Goal: Task Accomplishment & Management: Manage account settings

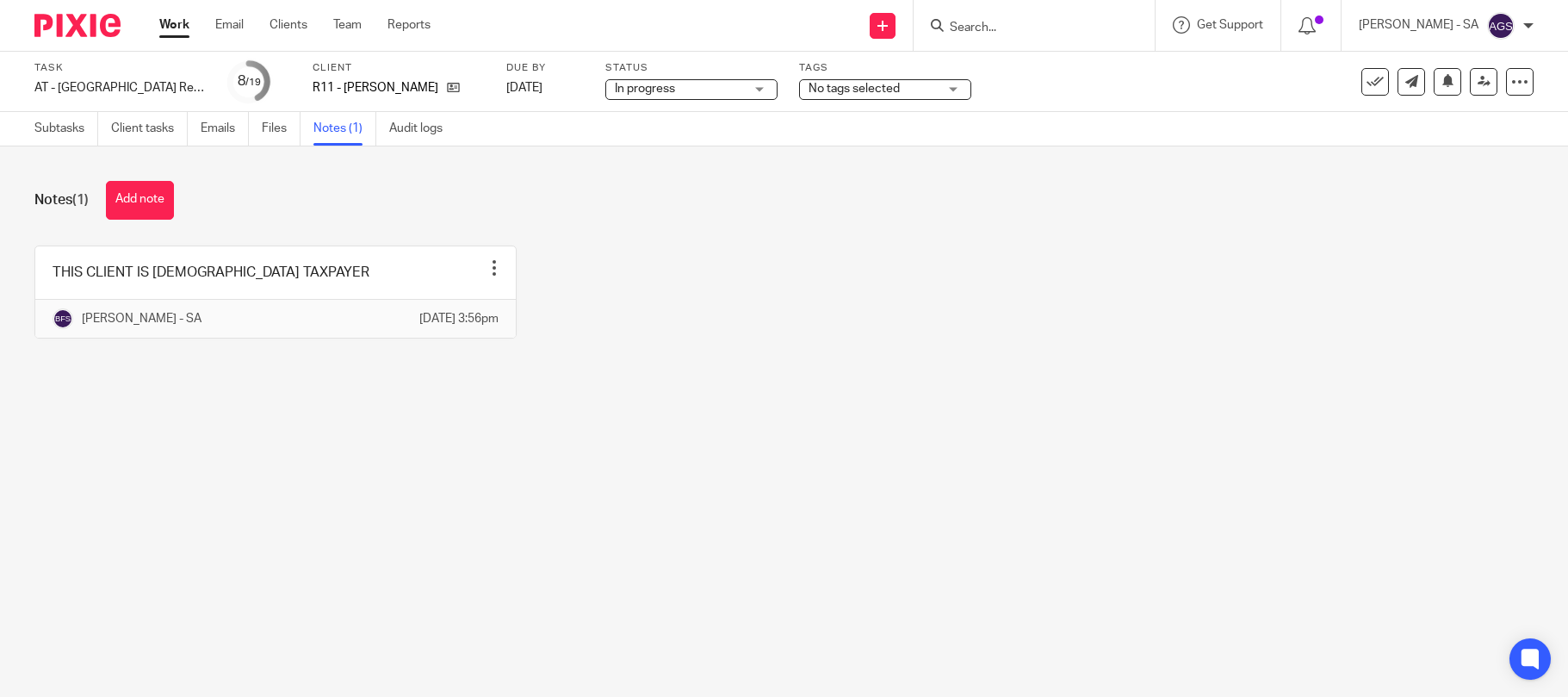
click at [718, 296] on div "THIS CLIENT IS [DEMOGRAPHIC_DATA] TAXPAYER Edit note Delete note Bhumi Fulbaje …" at bounding box center [770, 305] width 1526 height 119
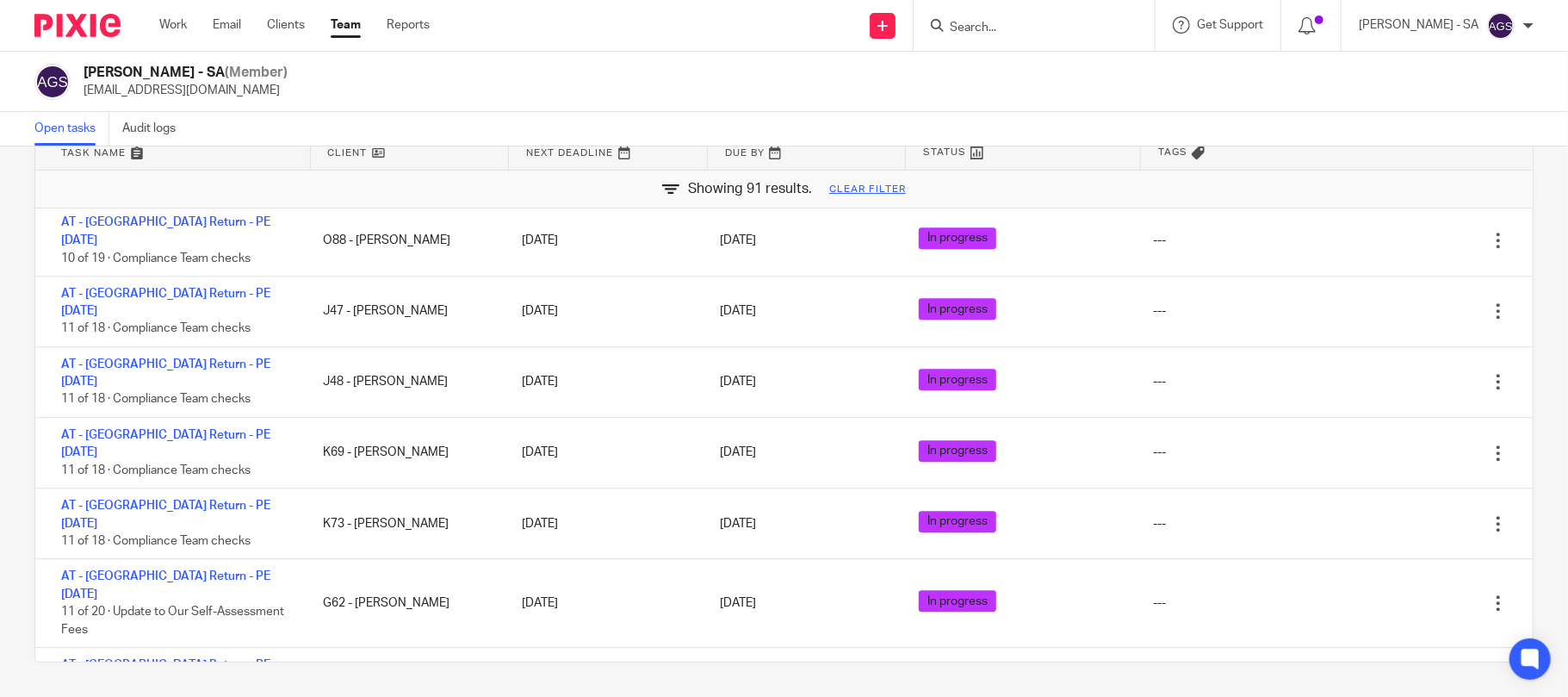
scroll to position [3469, 0]
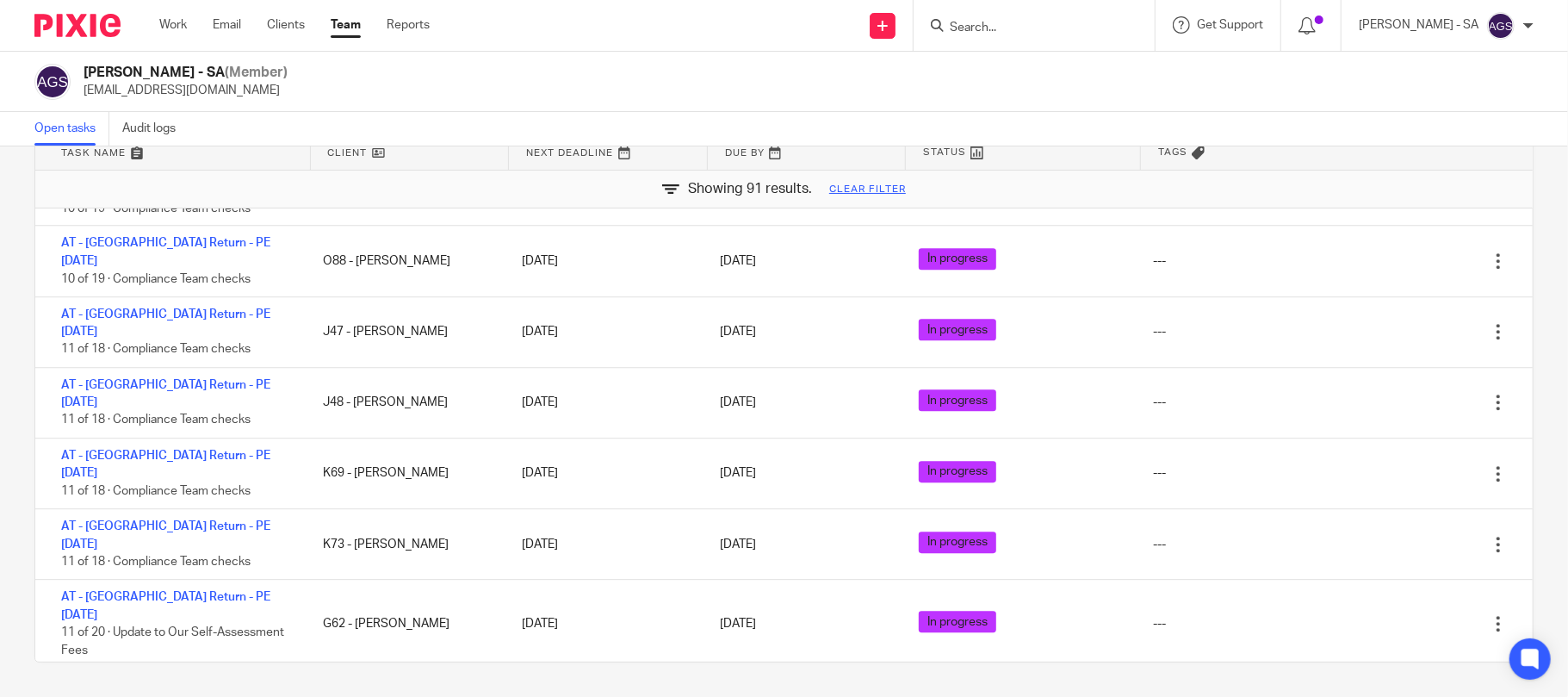
click at [832, 90] on div "Anjali Gamit - SA (Member) anjali.gamit@confiancebizsol.in" at bounding box center [784, 81] width 1500 height 36
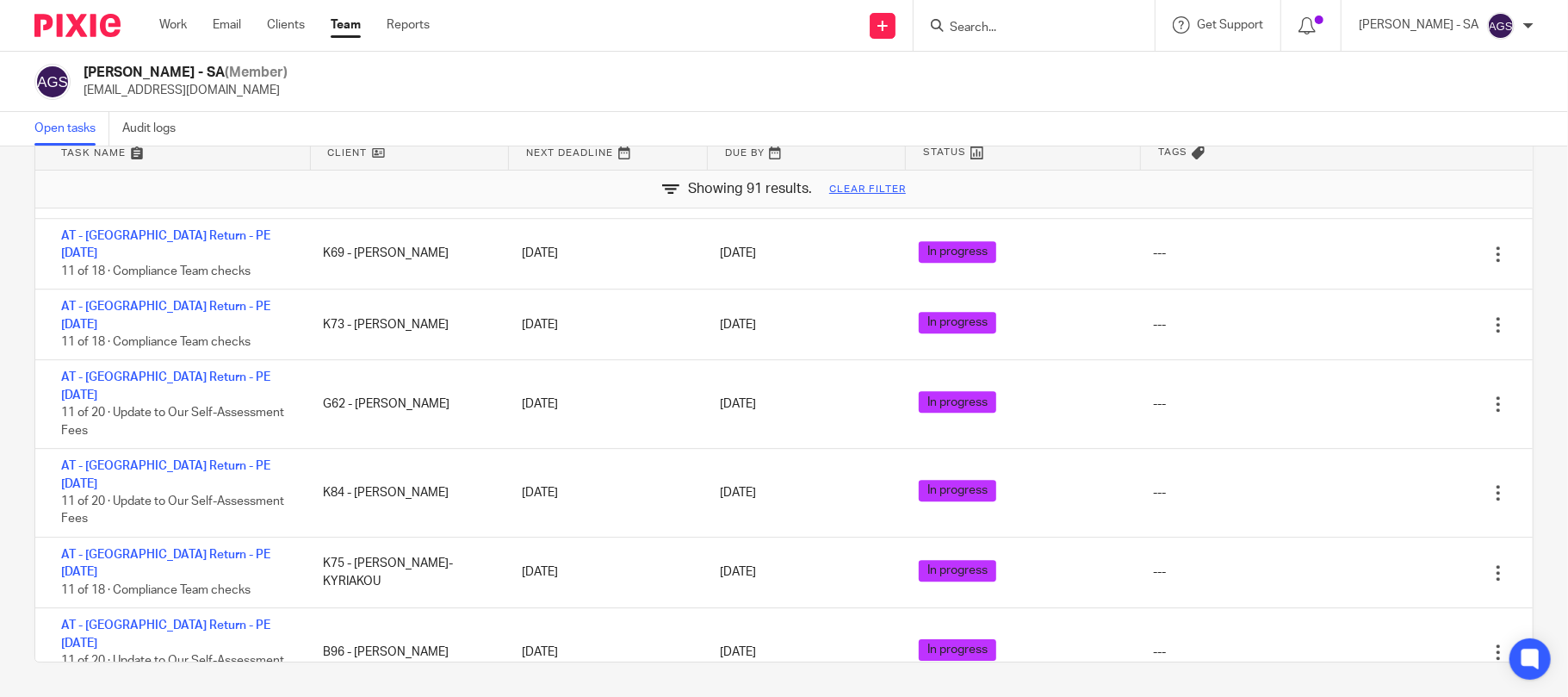
scroll to position [3699, 0]
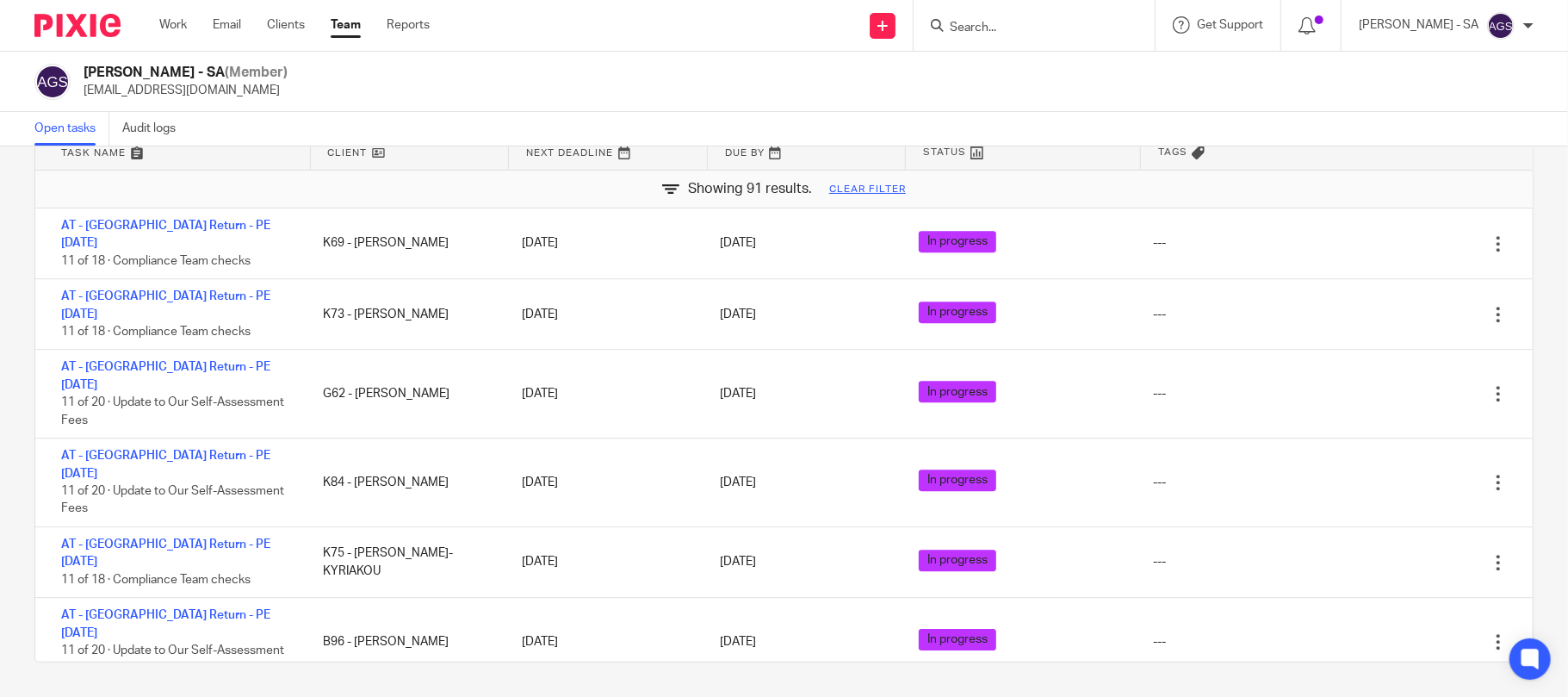
click at [429, 81] on div "Anjali Gamit - SA (Member) anjali.gamit@confiancebizsol.in" at bounding box center [784, 81] width 1500 height 36
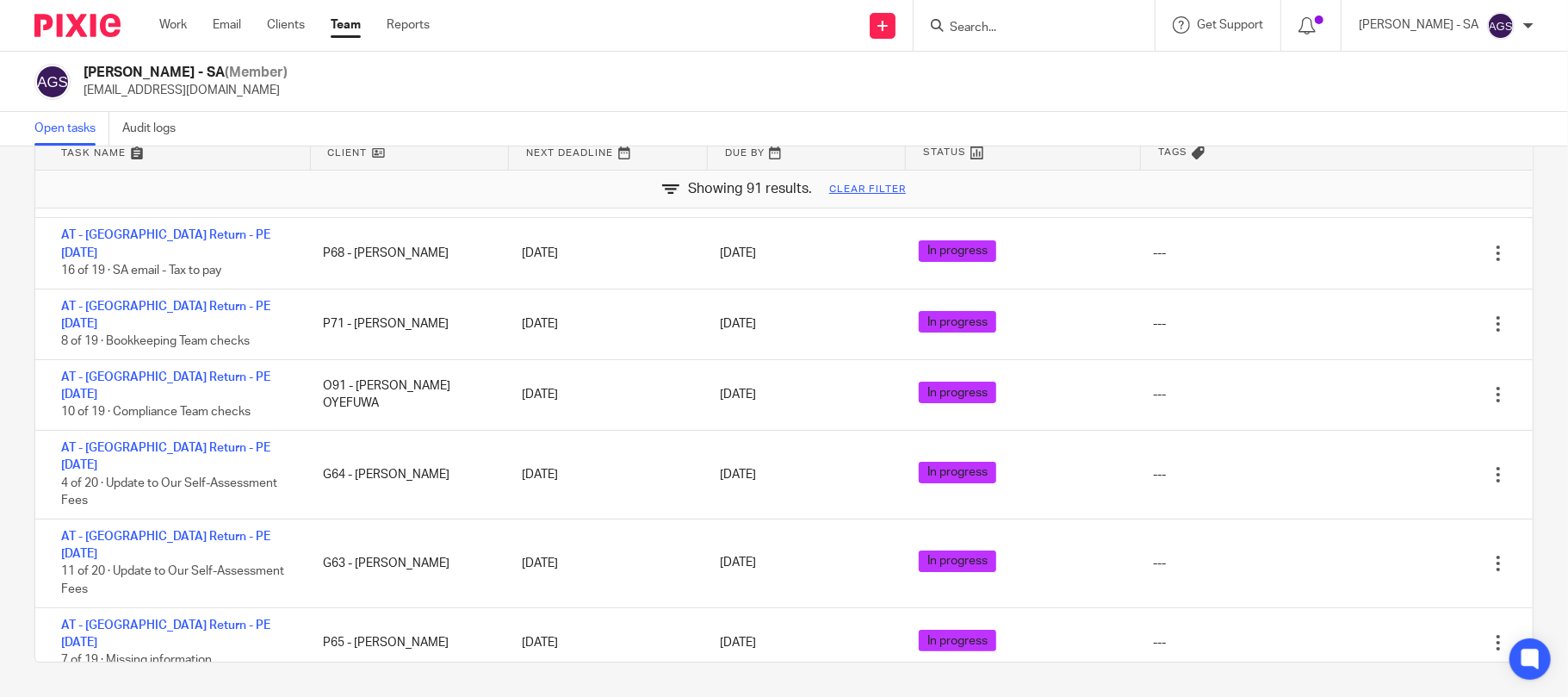
scroll to position [25, 0]
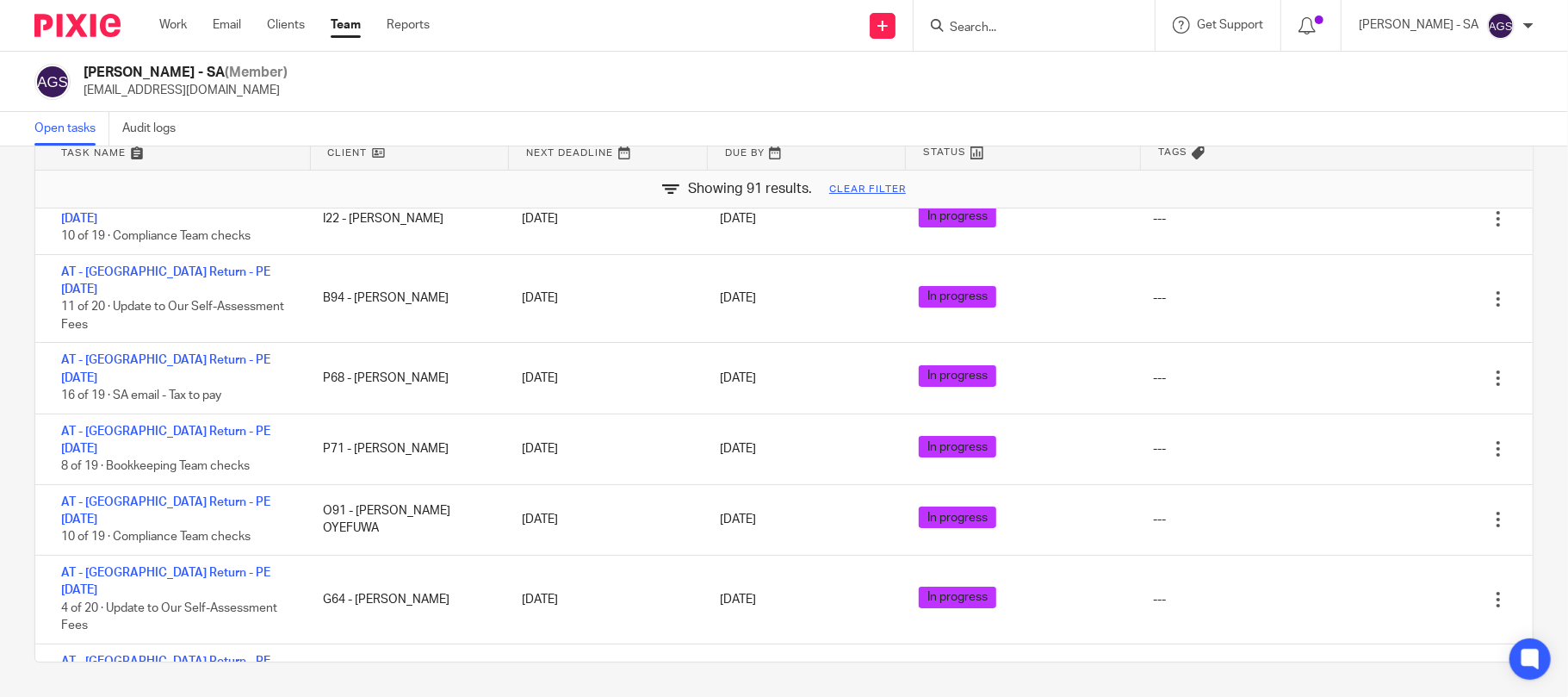
click at [608, 90] on div "Anjali Gamit - SA (Member) anjali.gamit@confiancebizsol.in" at bounding box center [784, 81] width 1500 height 36
click at [643, 83] on div "Anjali Gamit - SA (Member) anjali.gamit@confiancebizsol.in" at bounding box center [784, 81] width 1500 height 36
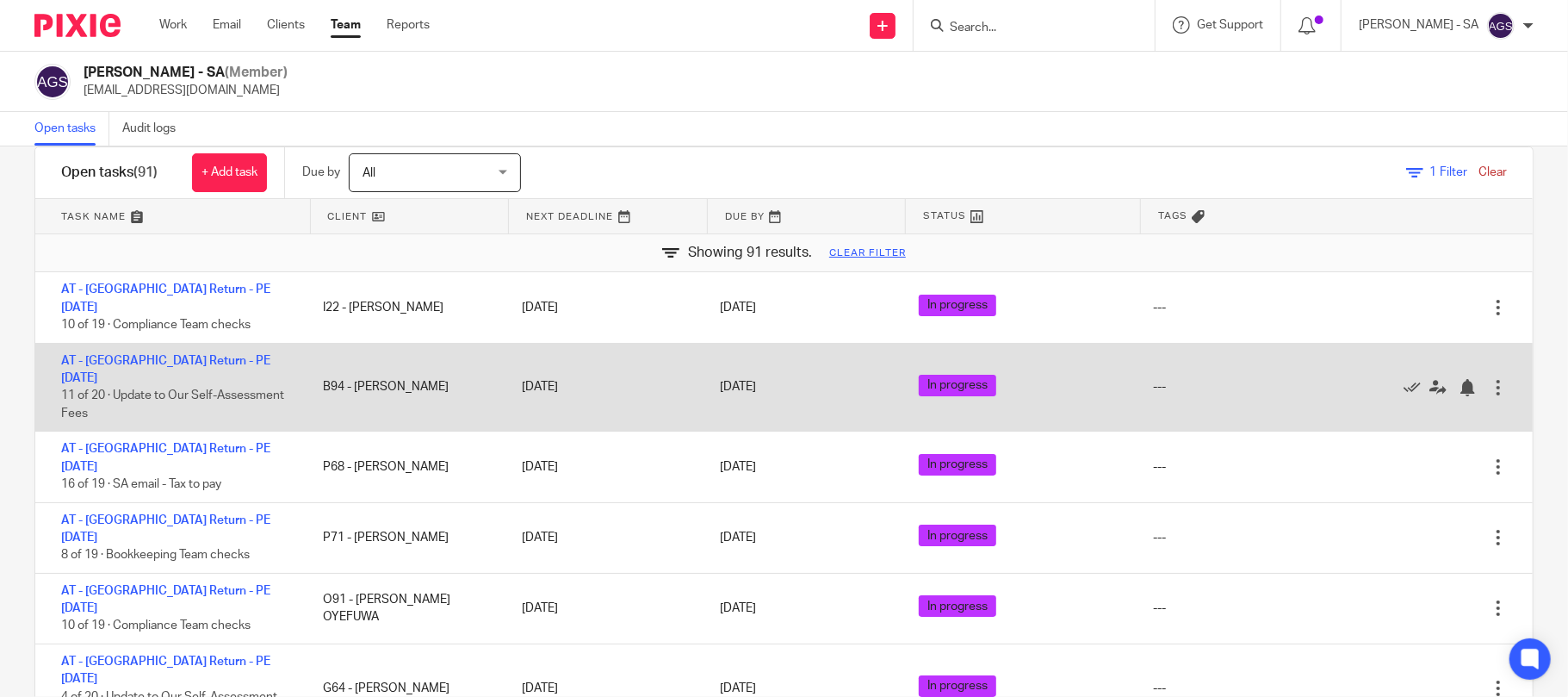
scroll to position [0, 0]
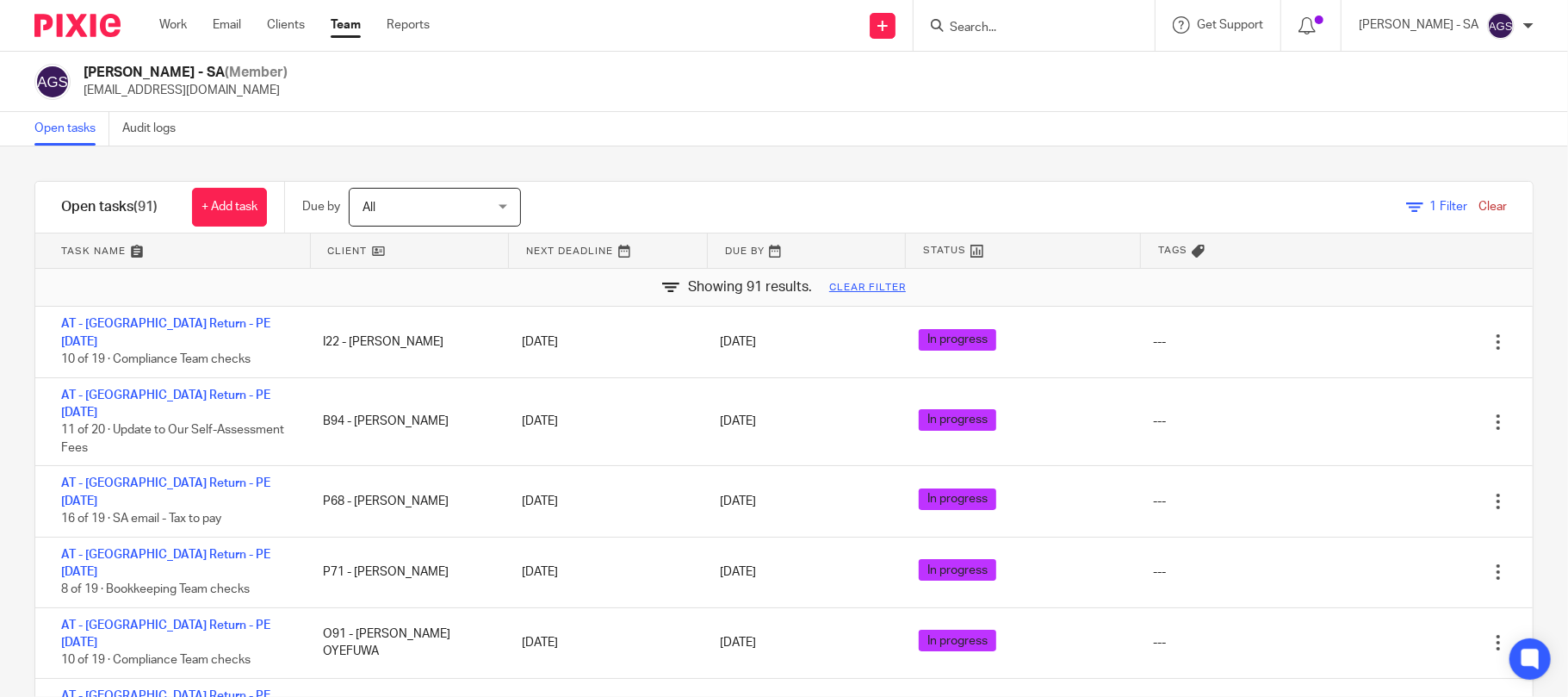
click at [1479, 203] on link "Clear" at bounding box center [1493, 206] width 29 height 12
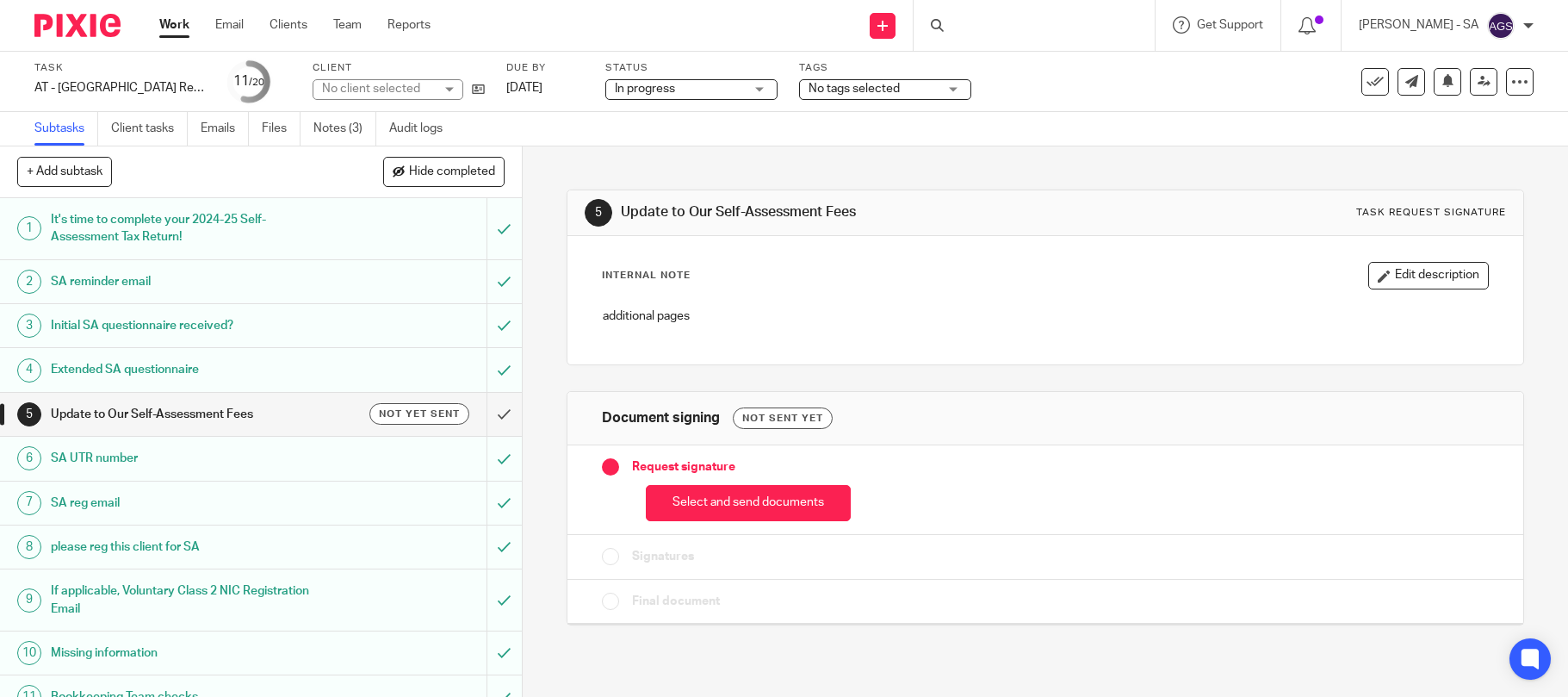
click at [339, 122] on link "Notes (3)" at bounding box center [345, 128] width 63 height 34
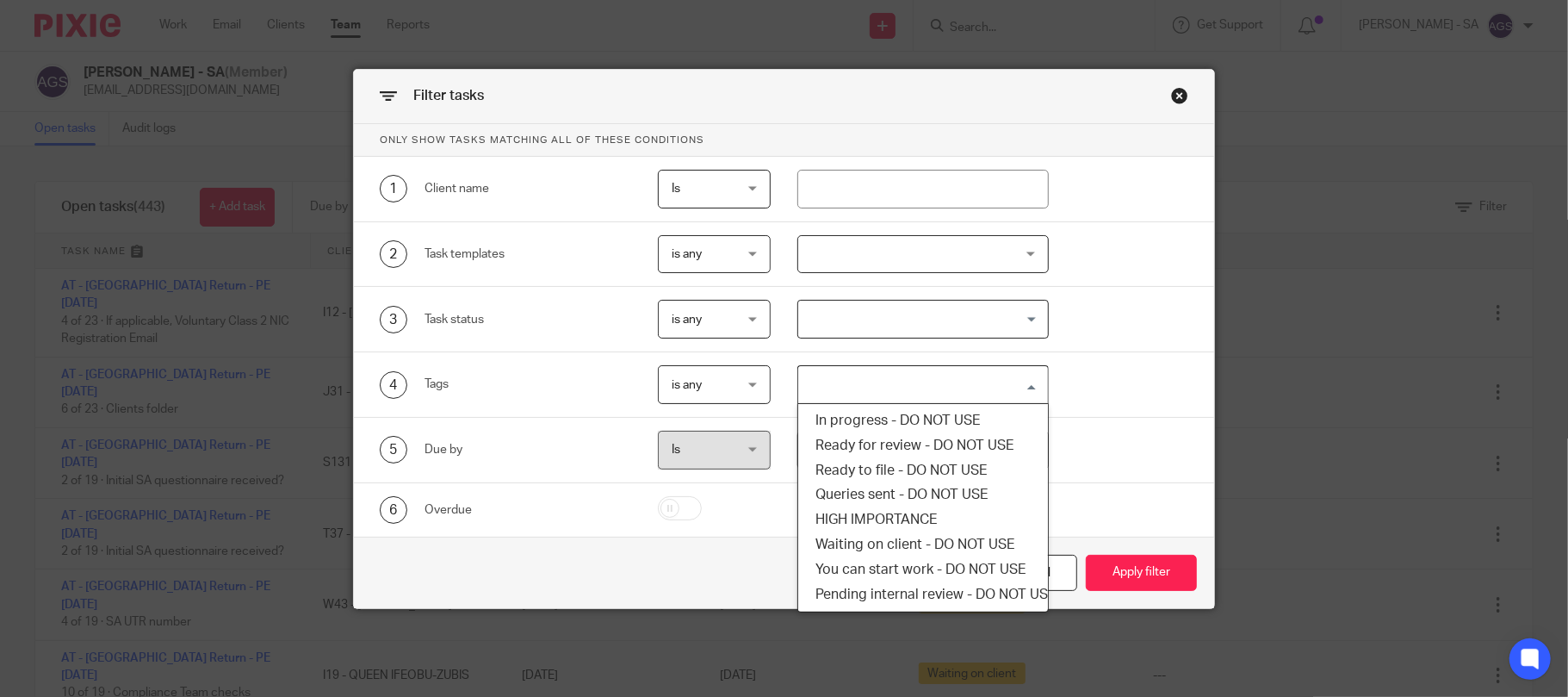
click at [825, 381] on input "Search for option" at bounding box center [919, 383] width 239 height 30
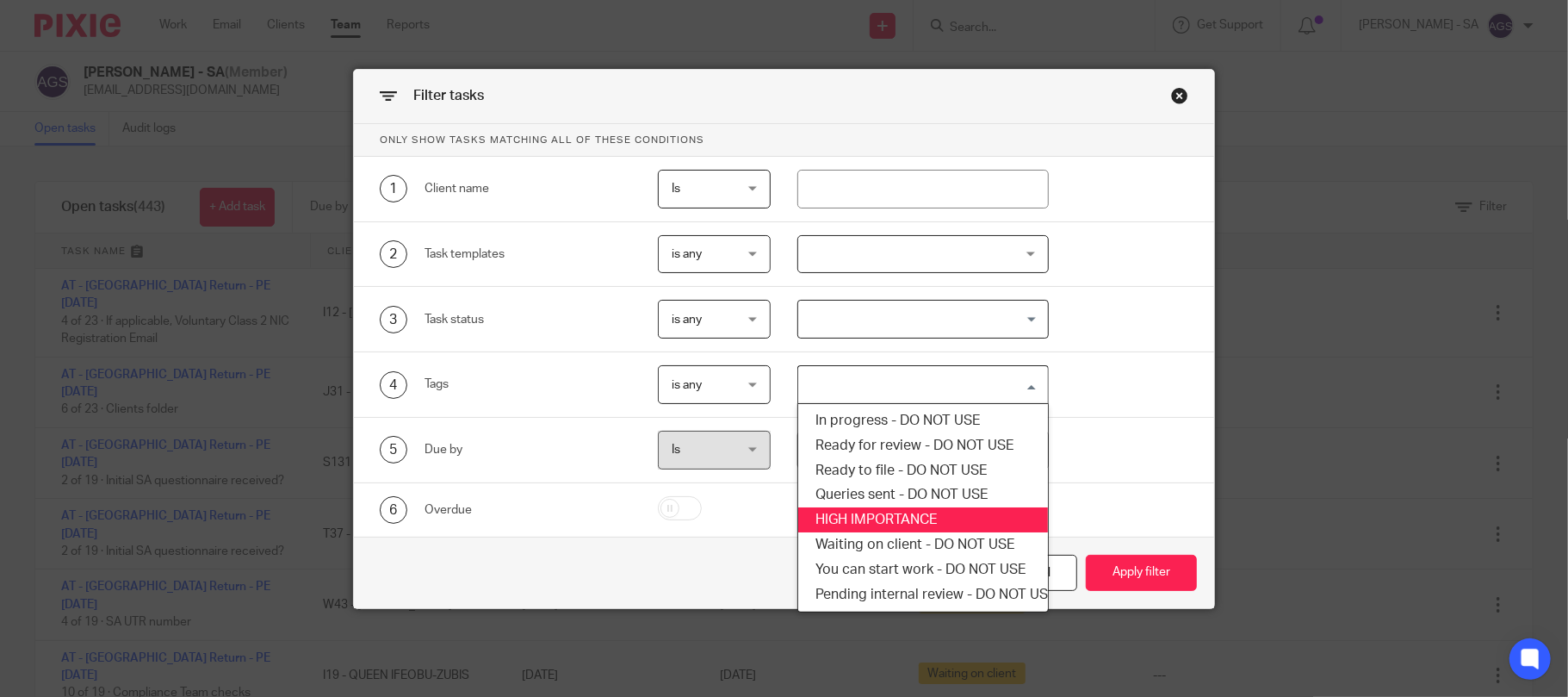
click at [828, 521] on li "HIGH IMPORTANCE" at bounding box center [924, 520] width 249 height 25
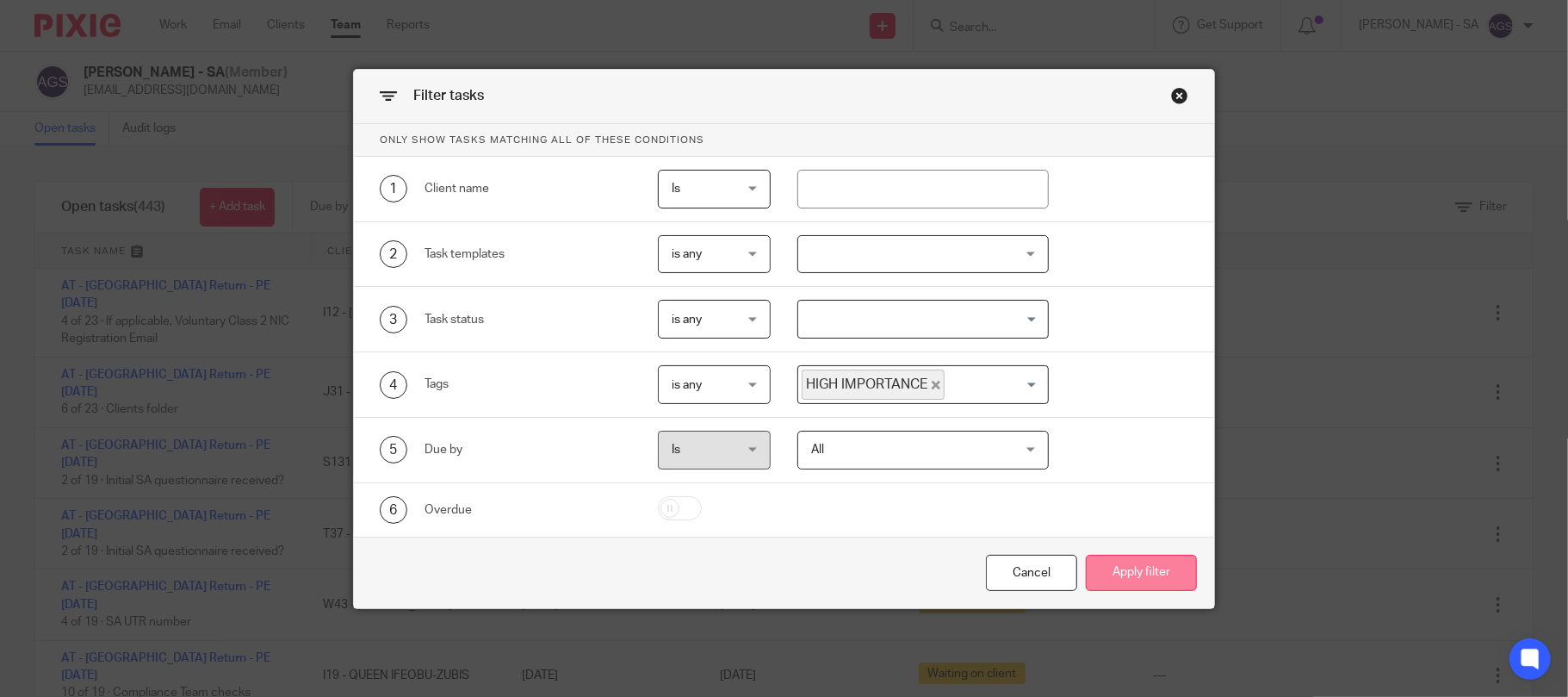
click at [1141, 563] on button "Apply filter" at bounding box center [1142, 572] width 111 height 37
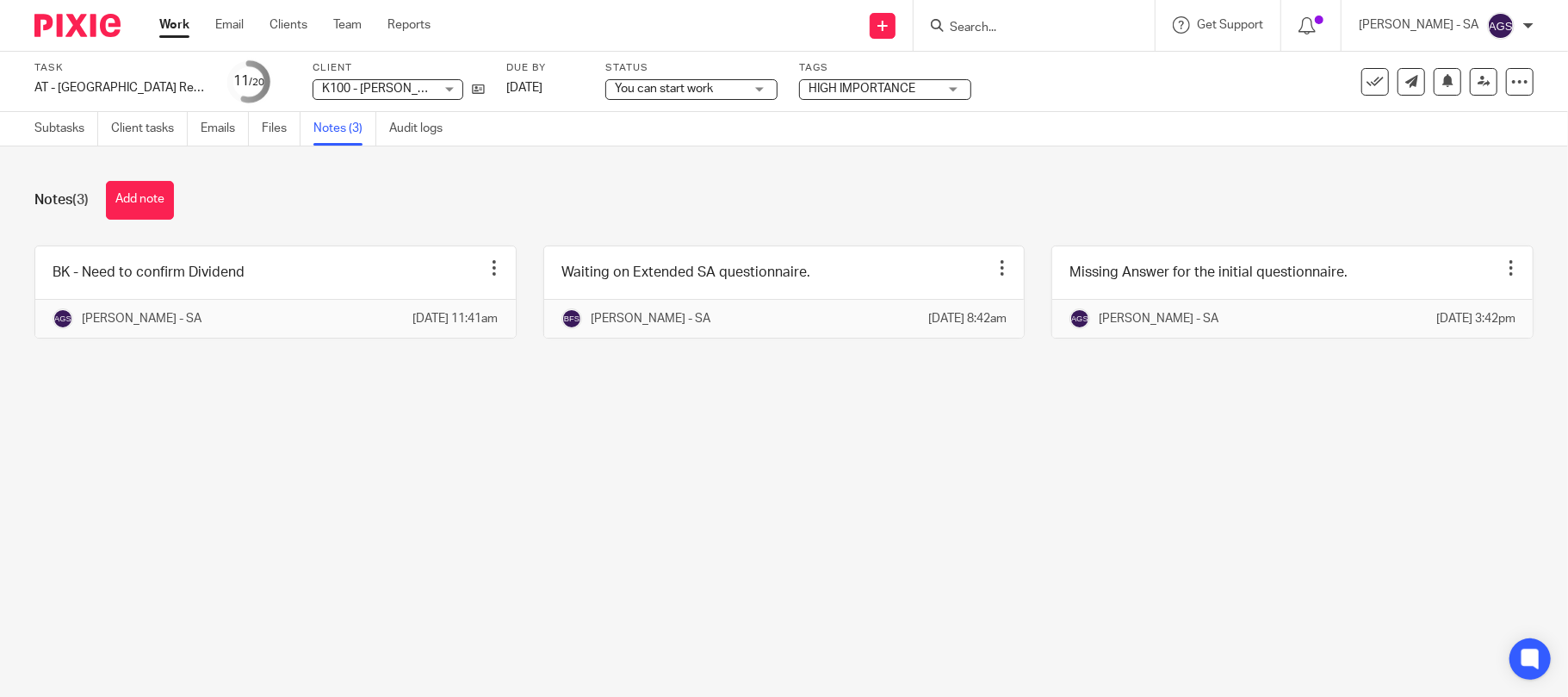
click at [546, 424] on main "Task AT - [GEOGRAPHIC_DATA] Return - PE [DATE] Save AT - [GEOGRAPHIC_DATA] Retu…" at bounding box center [784, 348] width 1568 height 697
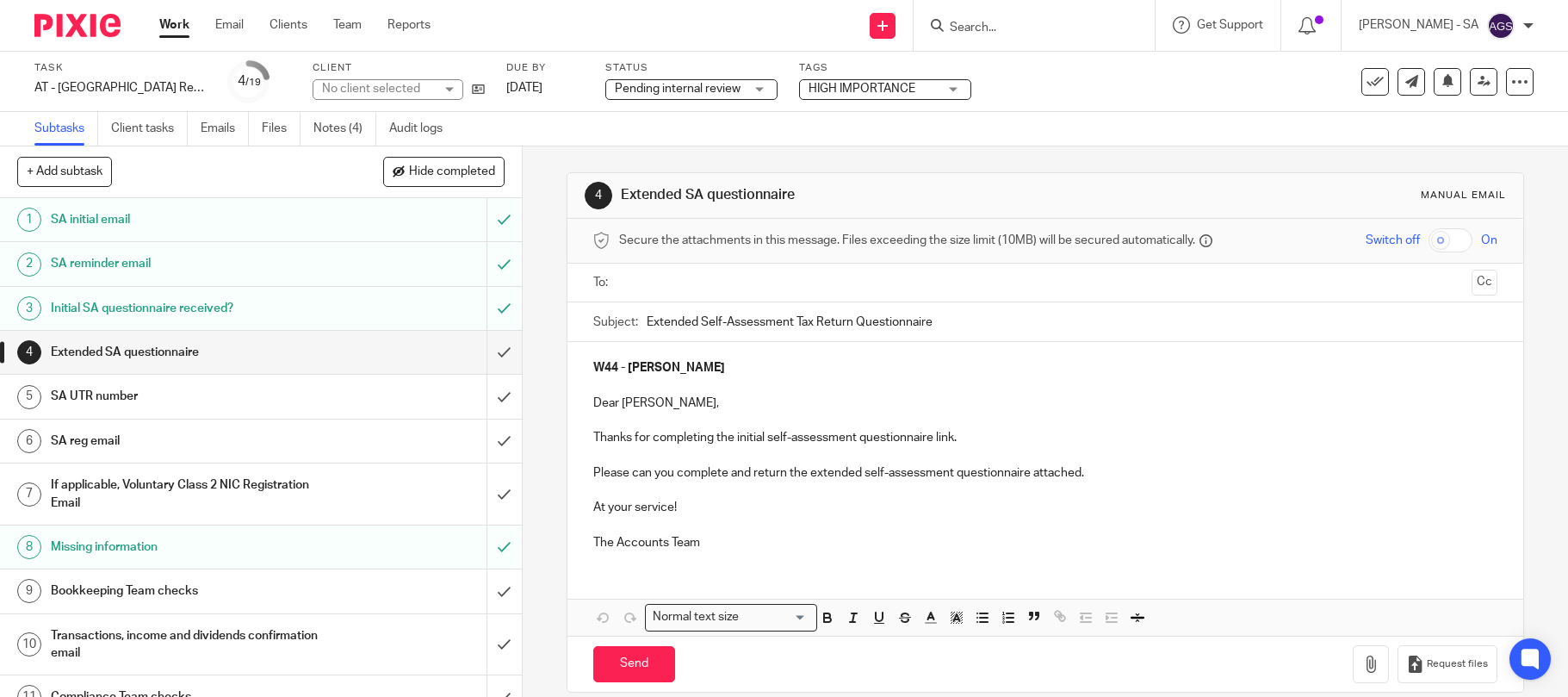
click at [333, 129] on link "Notes (4)" at bounding box center [345, 128] width 63 height 34
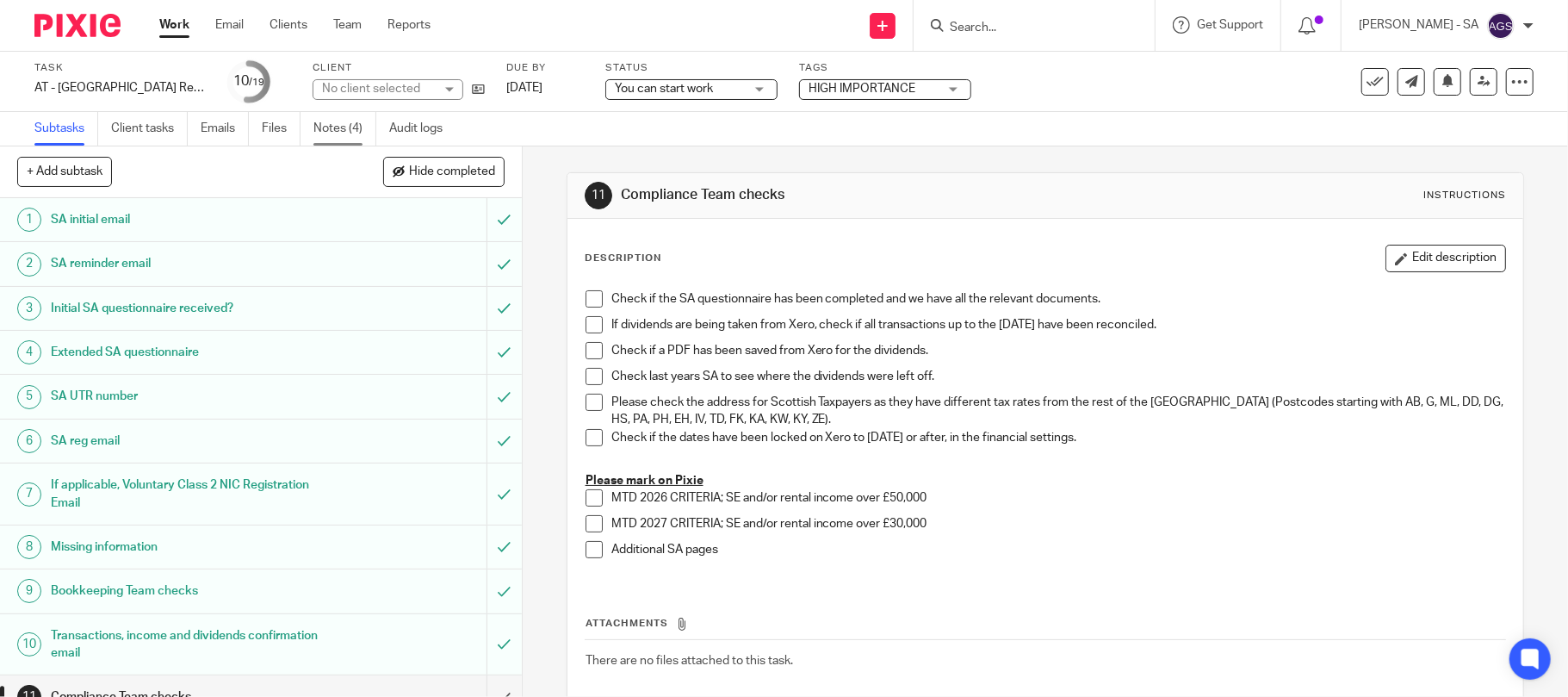
click at [348, 128] on link "Notes (4)" at bounding box center [345, 128] width 63 height 34
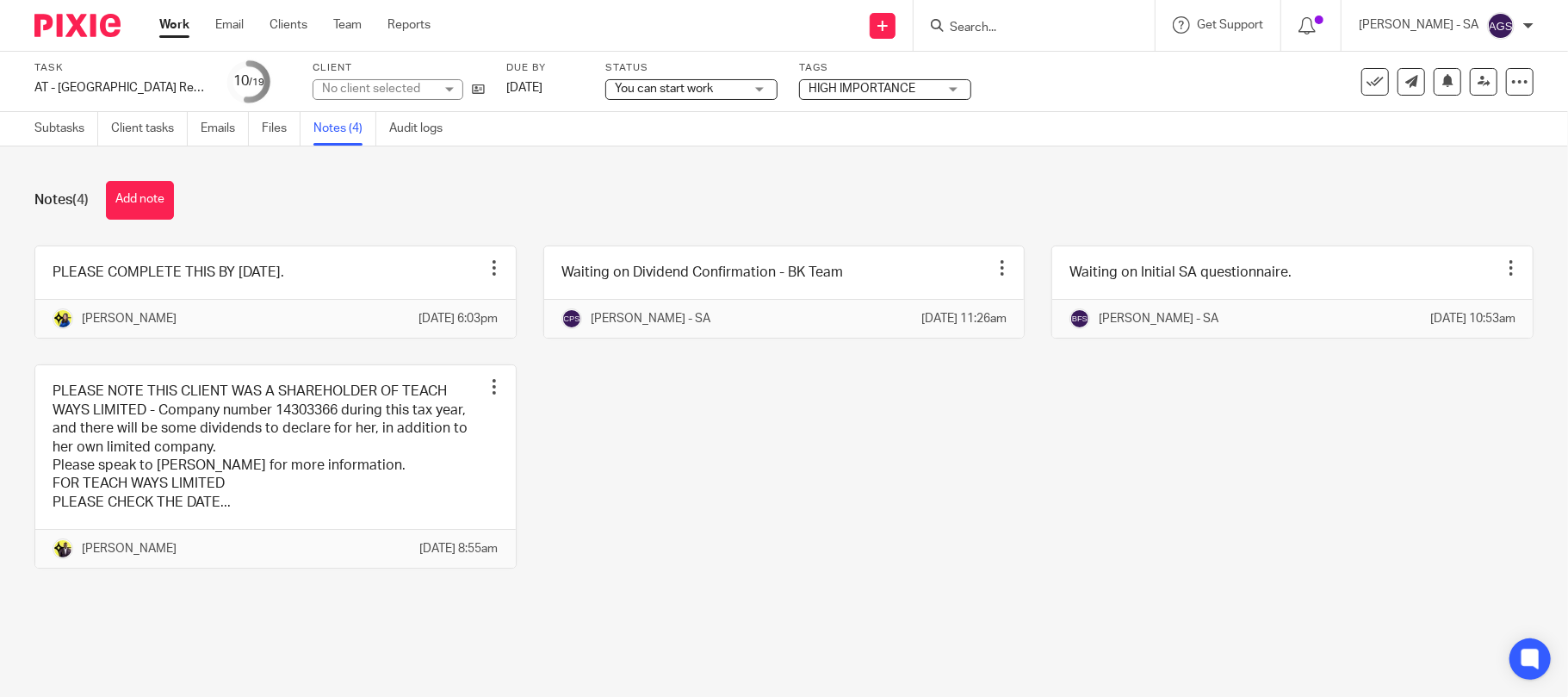
click at [749, 463] on div "PLEASE COMPLETE THIS BY [DATE]. Edit note Delete note [PERSON_NAME] [DATE] 6:03…" at bounding box center [770, 420] width 1526 height 350
click at [720, 504] on div "PLEASE COMPLETE THIS BY [DATE]. Edit note Delete note [PERSON_NAME] [DATE] 6:03…" at bounding box center [770, 420] width 1526 height 350
click at [666, 511] on div "PLEASE COMPLETE THIS BY TUESDAY 26TH AUGUST 2025. Edit note Delete note Bobo Le…" at bounding box center [770, 420] width 1526 height 350
click at [668, 465] on div "PLEASE COMPLETE THIS BY TUESDAY 26TH AUGUST 2025. Edit note Delete note Bobo Le…" at bounding box center [770, 420] width 1526 height 350
click at [132, 197] on button "Add note" at bounding box center [139, 200] width 68 height 38
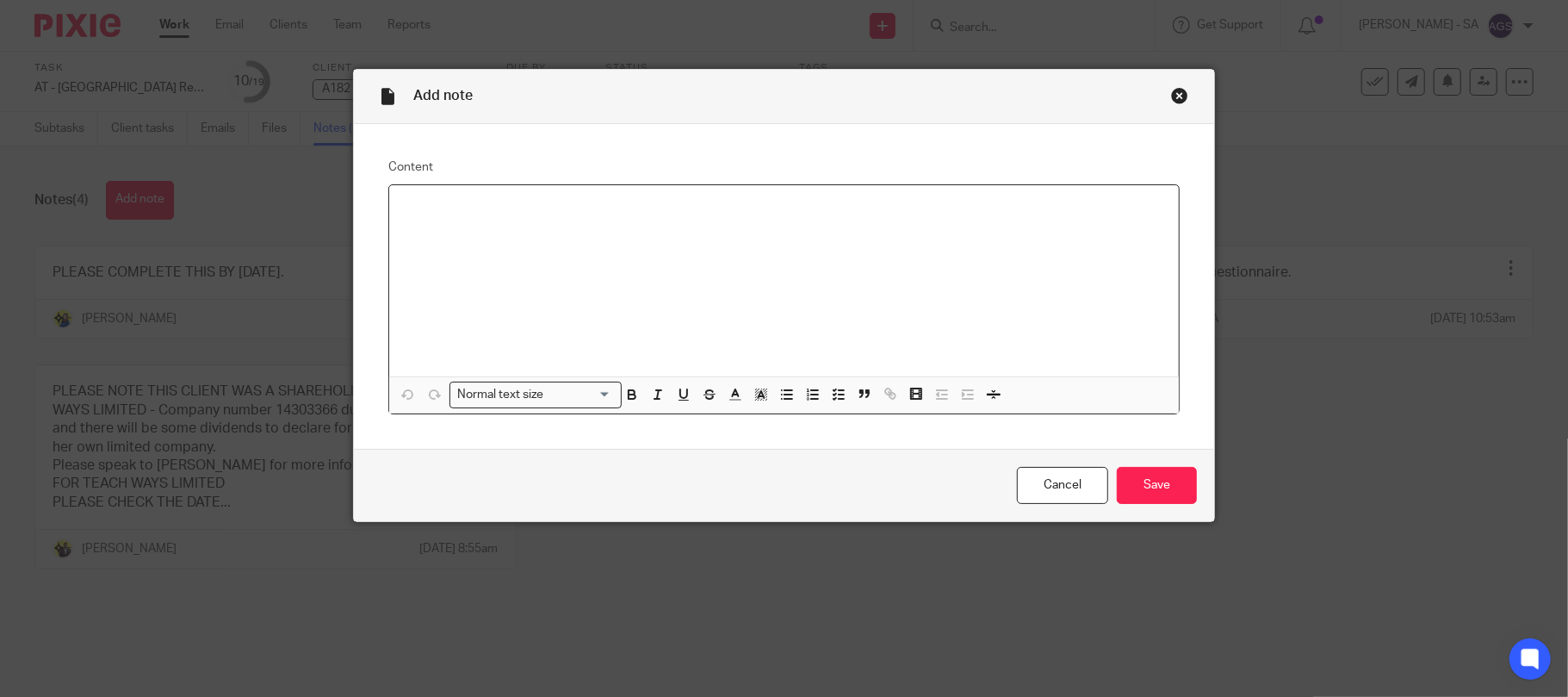
click at [405, 212] on p at bounding box center [784, 207] width 763 height 17
click at [1176, 97] on div "Close this dialog window" at bounding box center [1180, 96] width 17 height 17
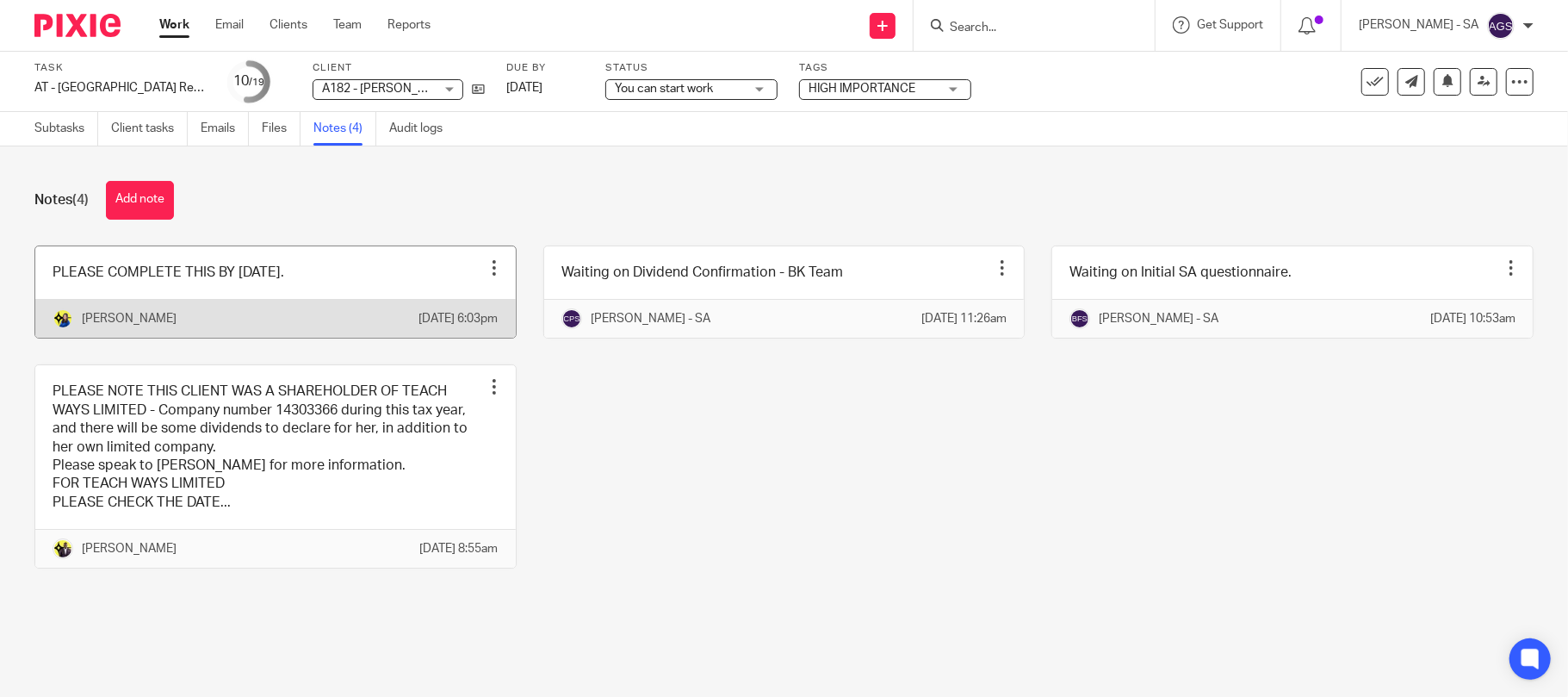
click at [345, 287] on link at bounding box center [275, 291] width 480 height 91
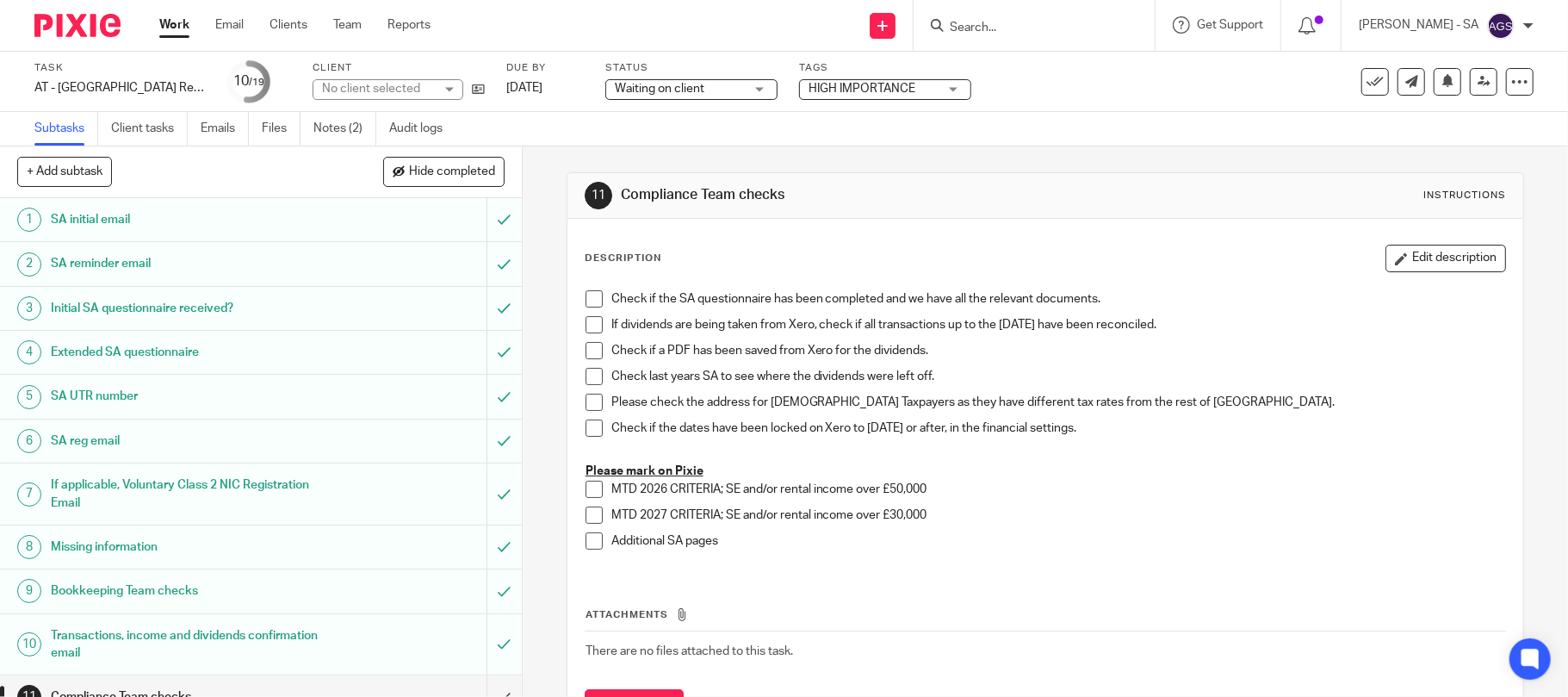
click at [360, 112] on link "Notes (2)" at bounding box center [345, 128] width 63 height 34
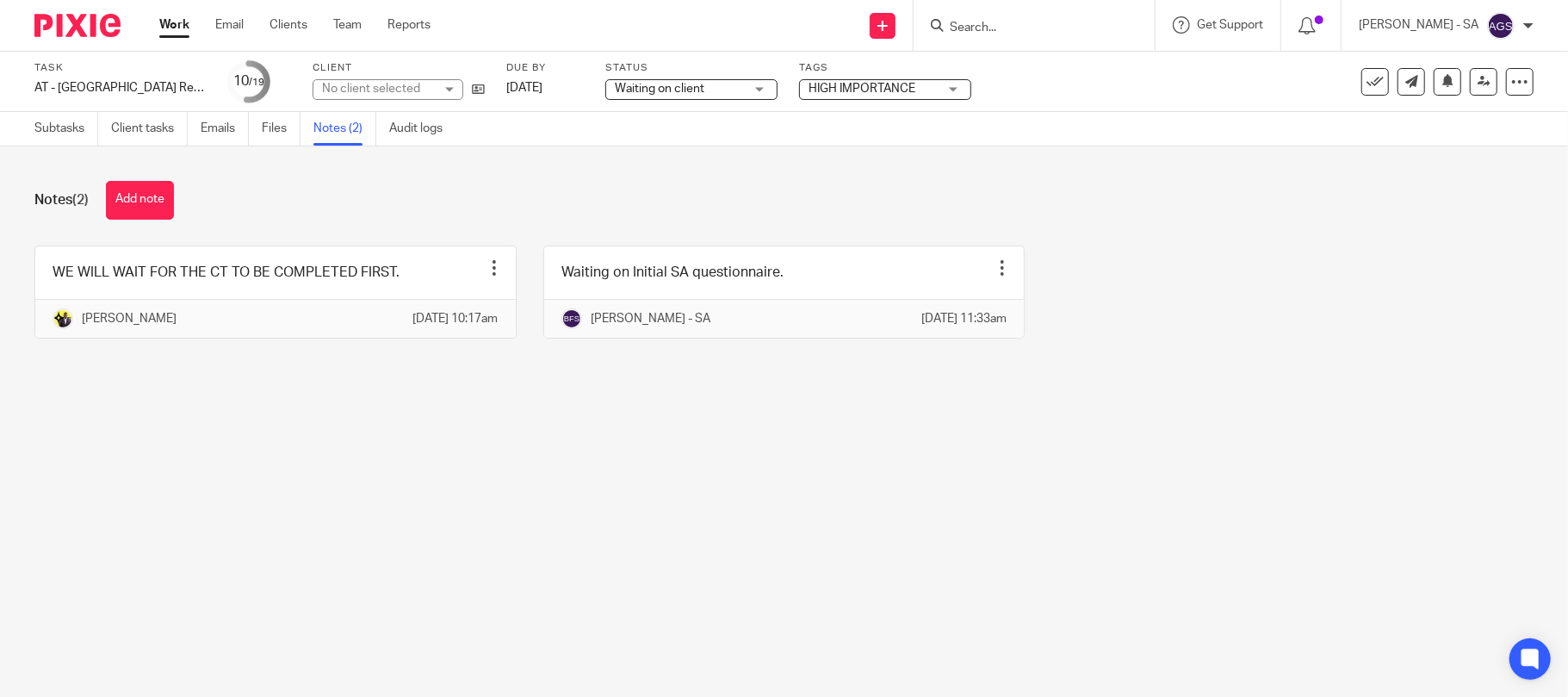
click at [276, 399] on div "Notes (2) Add note WE WILL WAIT FOR THE CT TO BE COMPLETED FIRST. Edit note Del…" at bounding box center [784, 272] width 1568 height 252
click at [269, 428] on main "Task AT - SA Return - PE 05-04-2025 Save AT - SA Return - PE 05-04-2025 10 /19 …" at bounding box center [784, 348] width 1568 height 697
click at [537, 573] on main "Task AT - SA Return - PE 05-04-2025 Save AT - SA Return - PE 05-04-2025 10 /19 …" at bounding box center [784, 348] width 1568 height 697
click at [700, 501] on main "Task AT - SA Return - PE 05-04-2025 Save AT - SA Return - PE 05-04-2025 10 /19 …" at bounding box center [784, 348] width 1568 height 697
click at [683, 575] on main "Task AT - SA Return - PE 05-04-2025 Save AT - SA Return - PE 05-04-2025 10 /19 …" at bounding box center [784, 348] width 1568 height 697
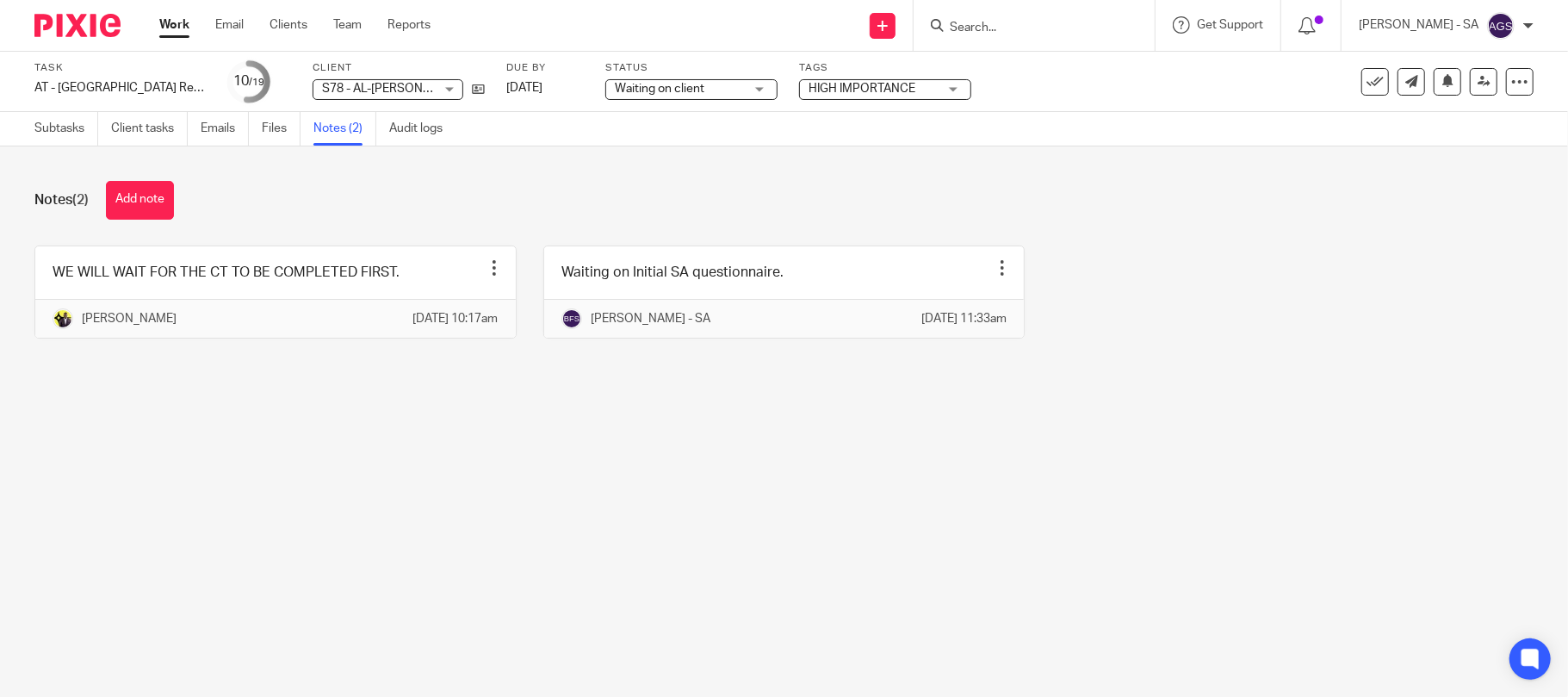
click at [683, 575] on main "Task AT - SA Return - PE 05-04-2025 Save AT - SA Return - PE 05-04-2025 10 /19 …" at bounding box center [784, 348] width 1568 height 697
click at [587, 504] on main "Task AT - SA Return - PE 05-04-2025 Save AT - SA Return - PE 05-04-2025 10 /19 …" at bounding box center [784, 348] width 1568 height 697
click at [284, 511] on main "Task AT - SA Return - PE 05-04-2025 Save AT - SA Return - PE 05-04-2025 10 /19 …" at bounding box center [784, 348] width 1568 height 697
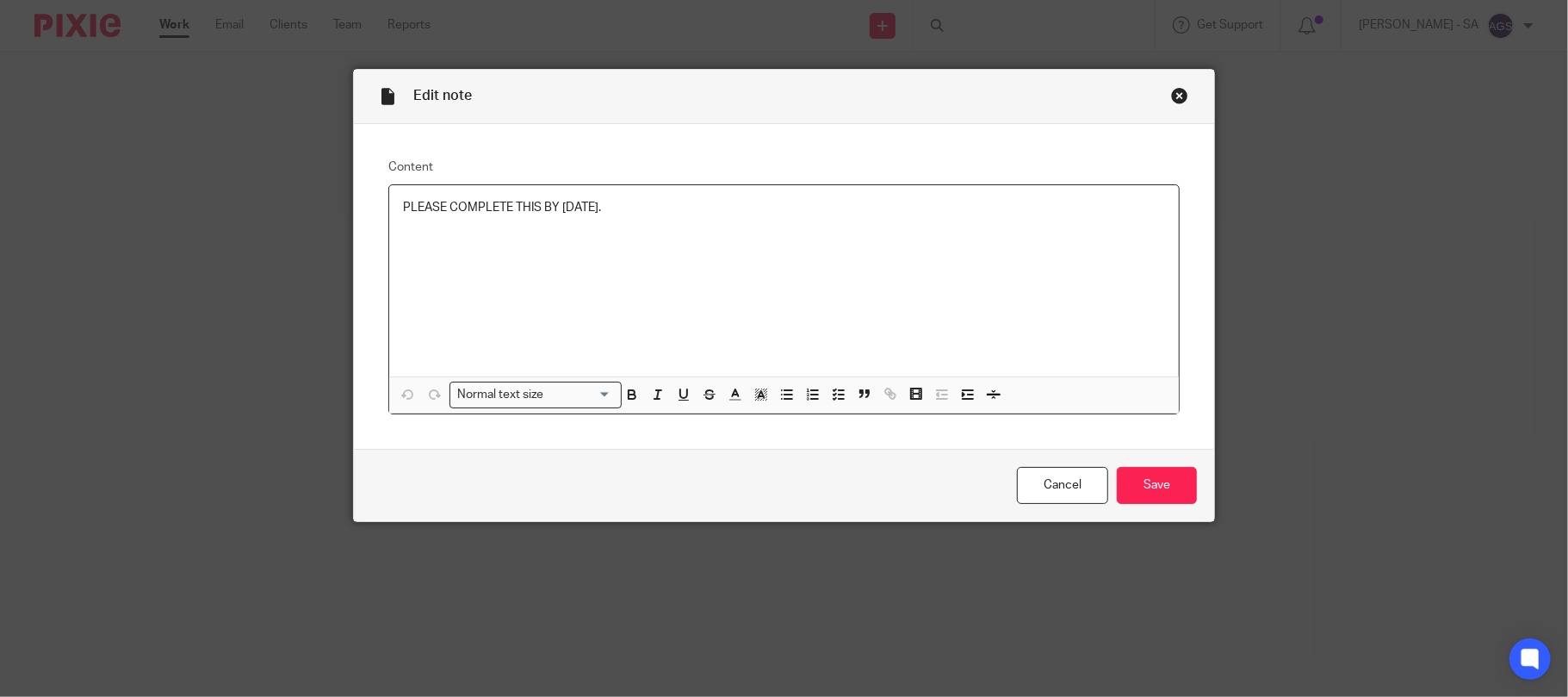
click at [766, 215] on p "PLEASE COMPLETE THIS BY [DATE]." at bounding box center [784, 207] width 763 height 17
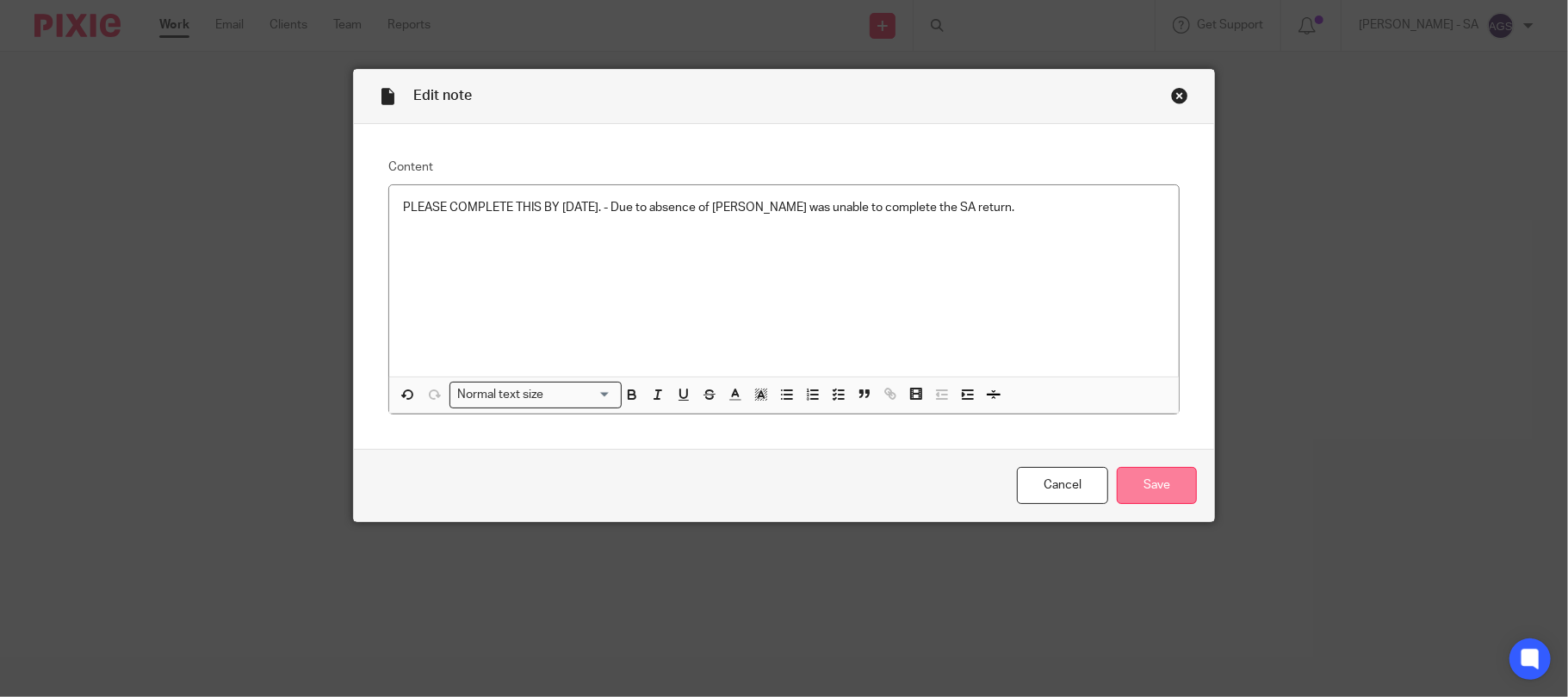
click at [1158, 493] on input "Save" at bounding box center [1158, 485] width 81 height 37
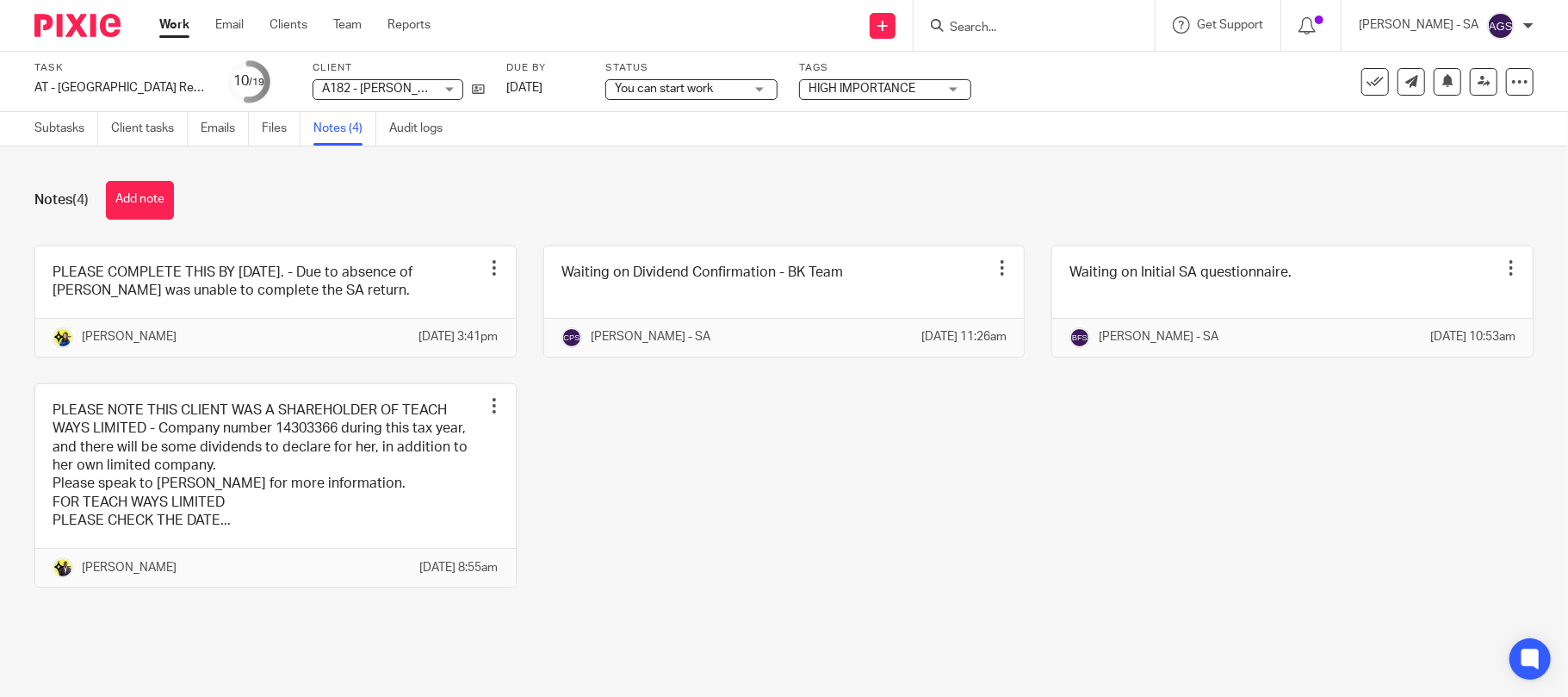
click at [550, 462] on div "PLEASE COMPLETE THIS BY [DATE]. - Due to absence of [PERSON_NAME] was unable to…" at bounding box center [770, 429] width 1526 height 367
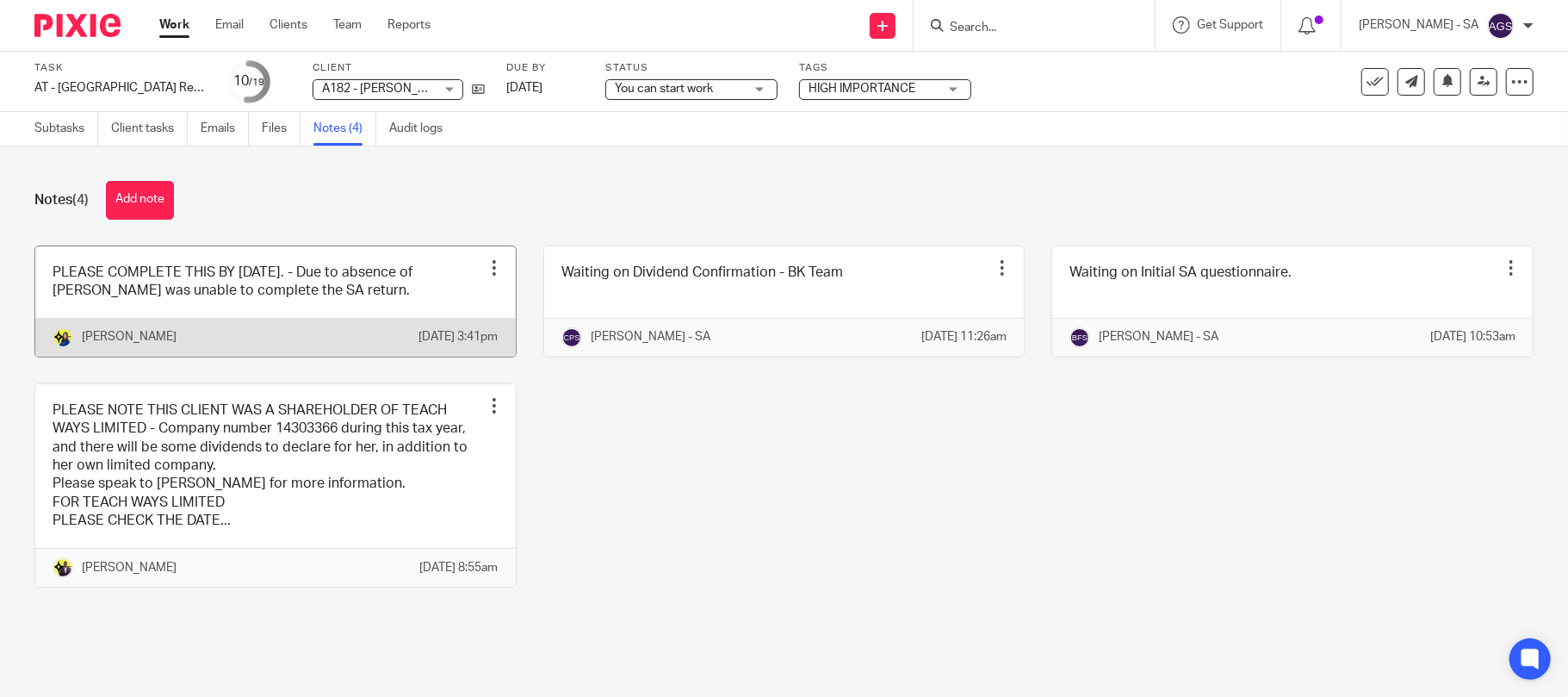
click at [422, 301] on link at bounding box center [275, 301] width 480 height 110
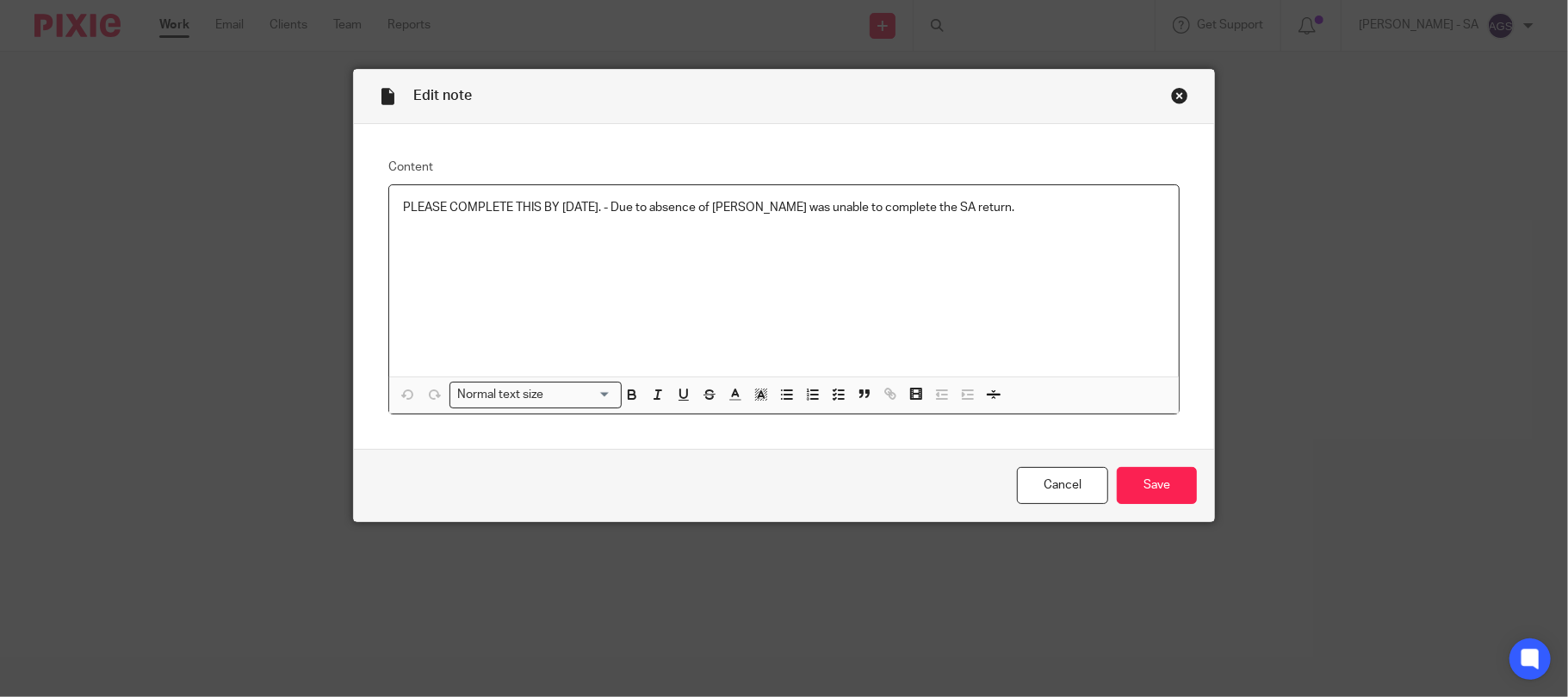
click at [1172, 88] on div "Close this dialog window" at bounding box center [1180, 96] width 17 height 17
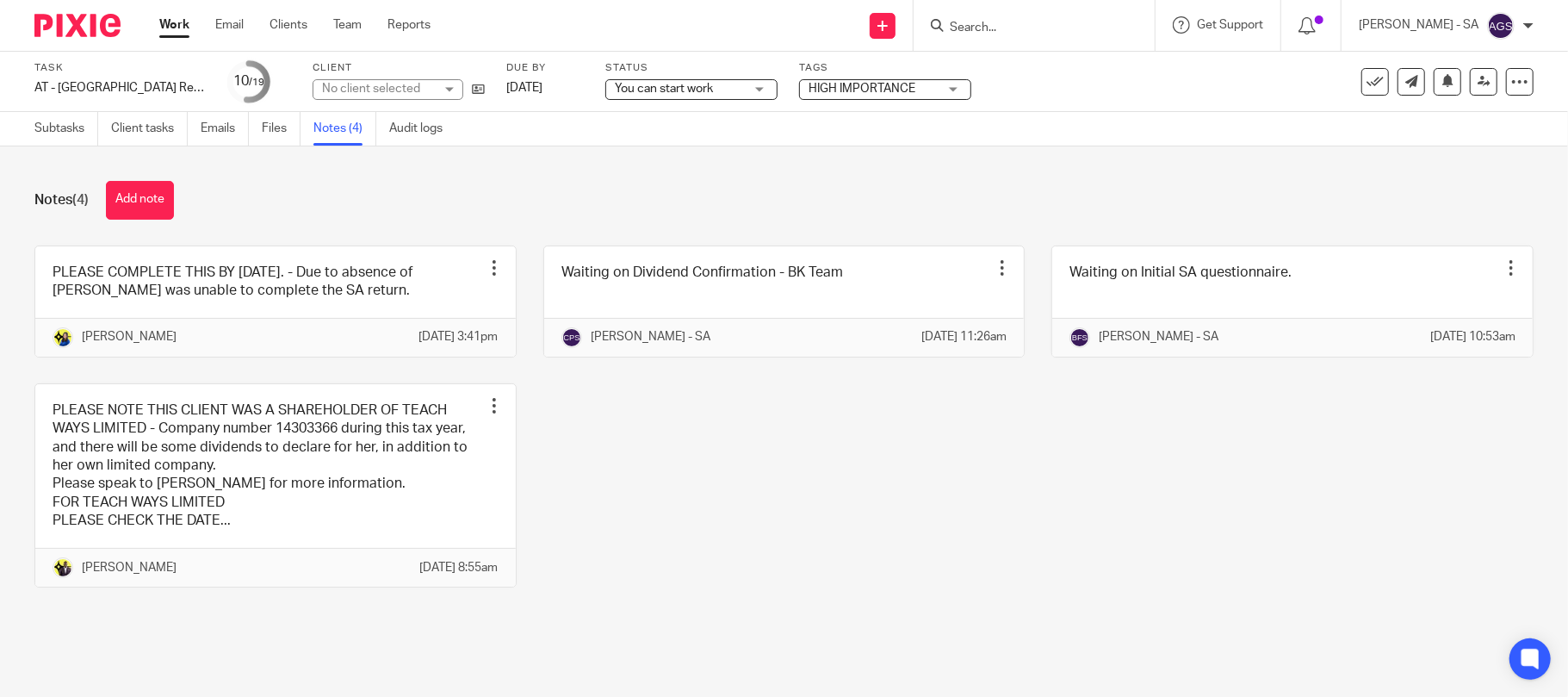
click at [1230, 482] on div "PLEASE COMPLETE THIS BY [DATE]. - Due to absence of [PERSON_NAME] was unable to…" at bounding box center [770, 429] width 1526 height 367
